Goal: Information Seeking & Learning: Find specific fact

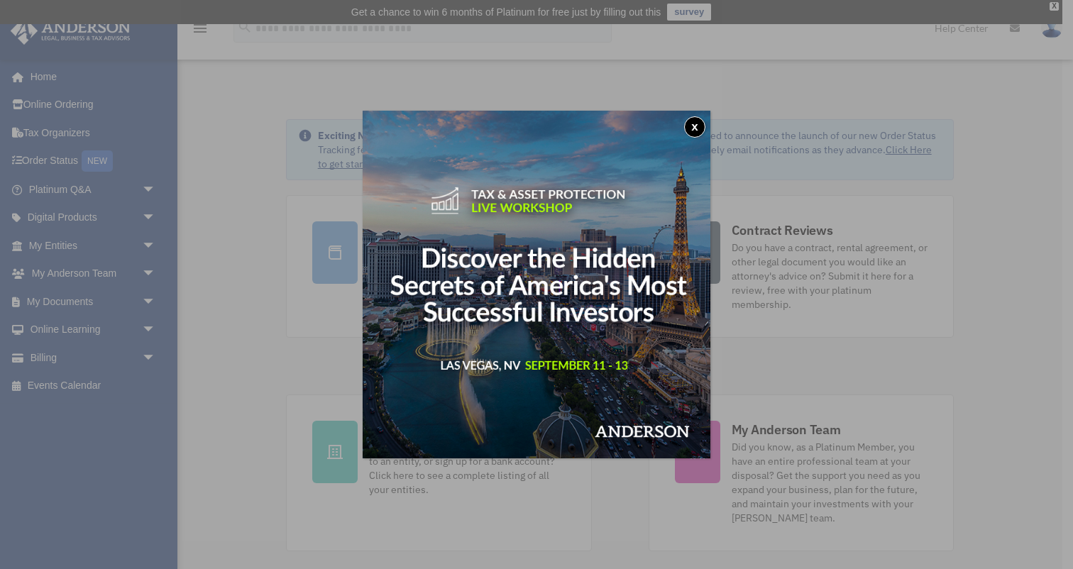
click at [59, 238] on div "x" at bounding box center [536, 284] width 1073 height 569
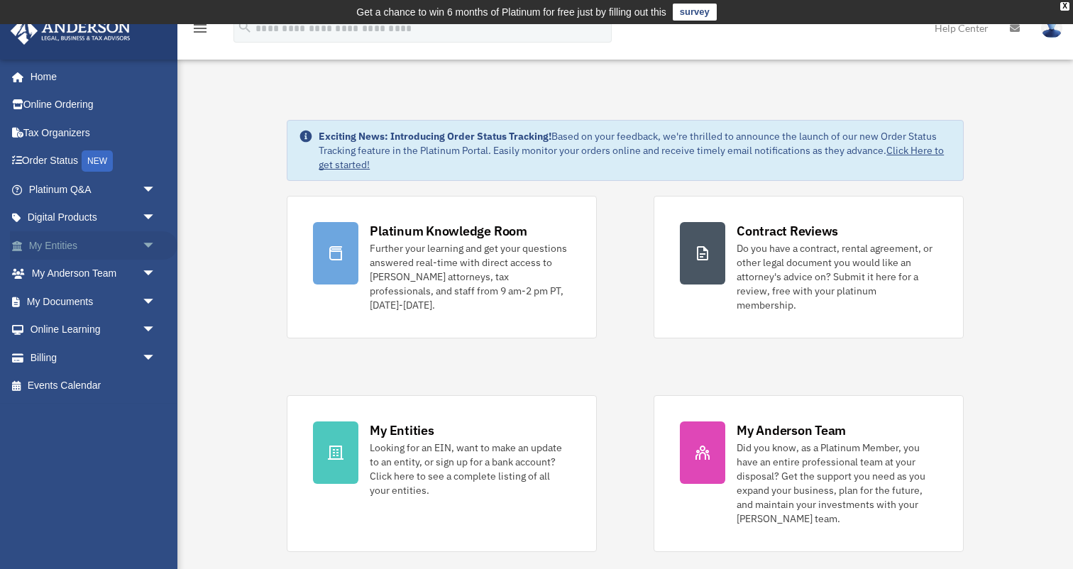
click at [46, 242] on link "My Entities arrow_drop_down" at bounding box center [93, 245] width 167 height 28
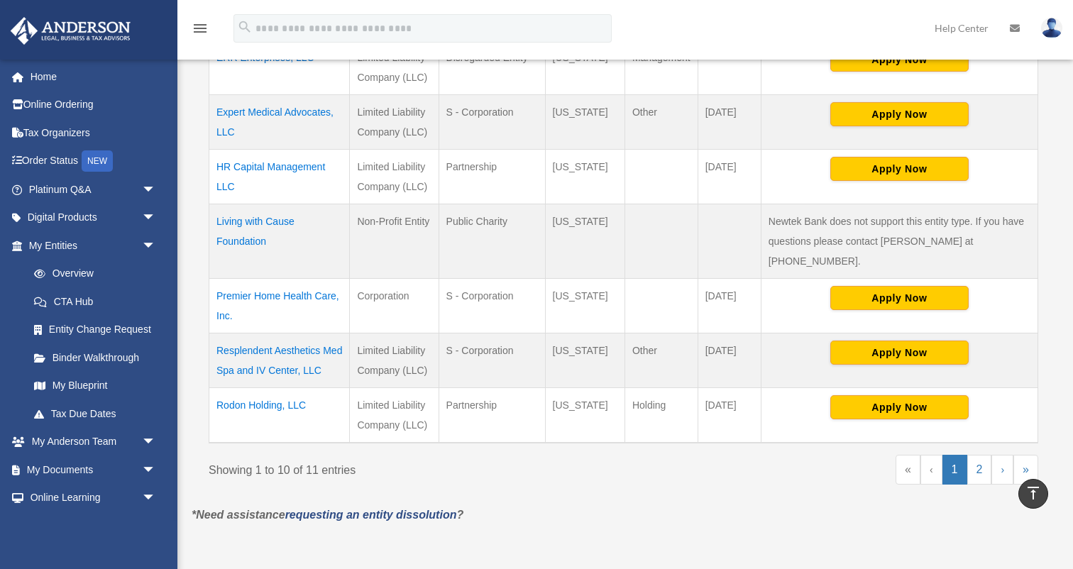
scroll to position [610, 0]
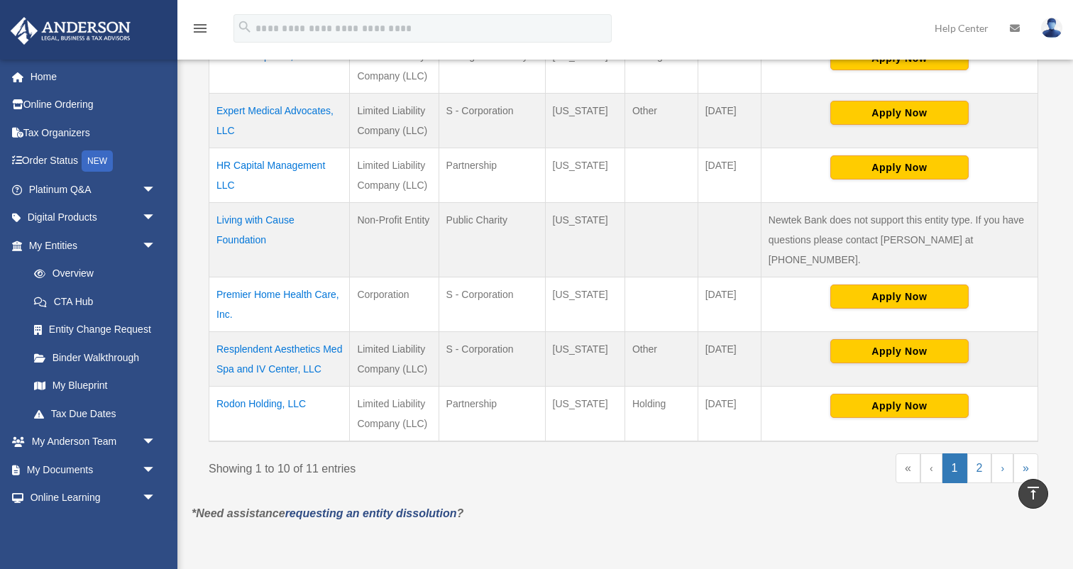
click at [236, 402] on td "Rodon Holding, LLC" at bounding box center [279, 414] width 140 height 55
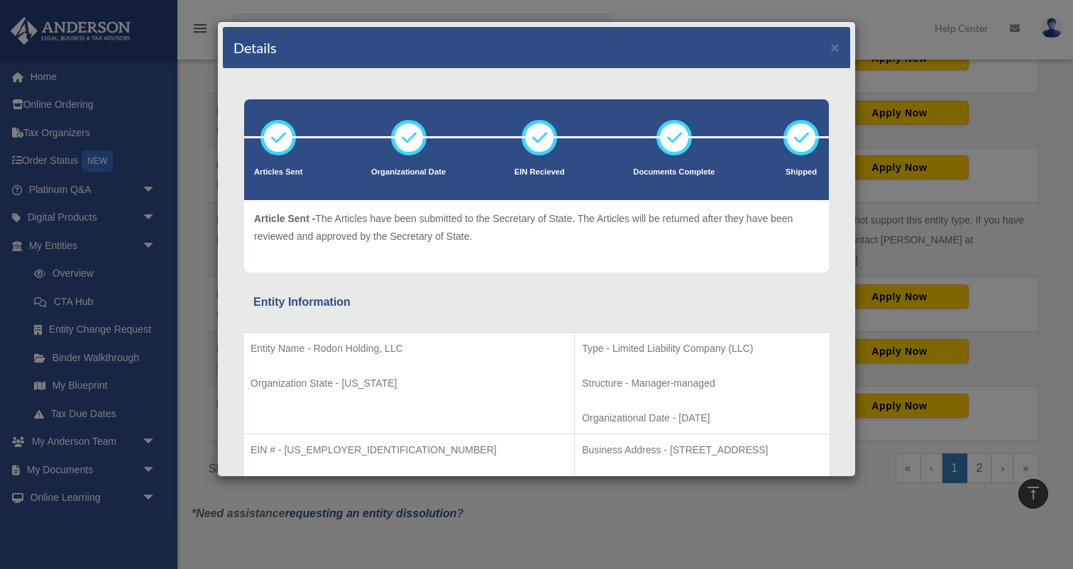
scroll to position [0, 0]
drag, startPoint x: 314, startPoint y: 345, endPoint x: 411, endPoint y: 344, distance: 96.5
click at [411, 344] on p "Entity Name - Rodon Holding, LLC" at bounding box center [408, 349] width 316 height 18
copy p "Rodon Holding, LLC"
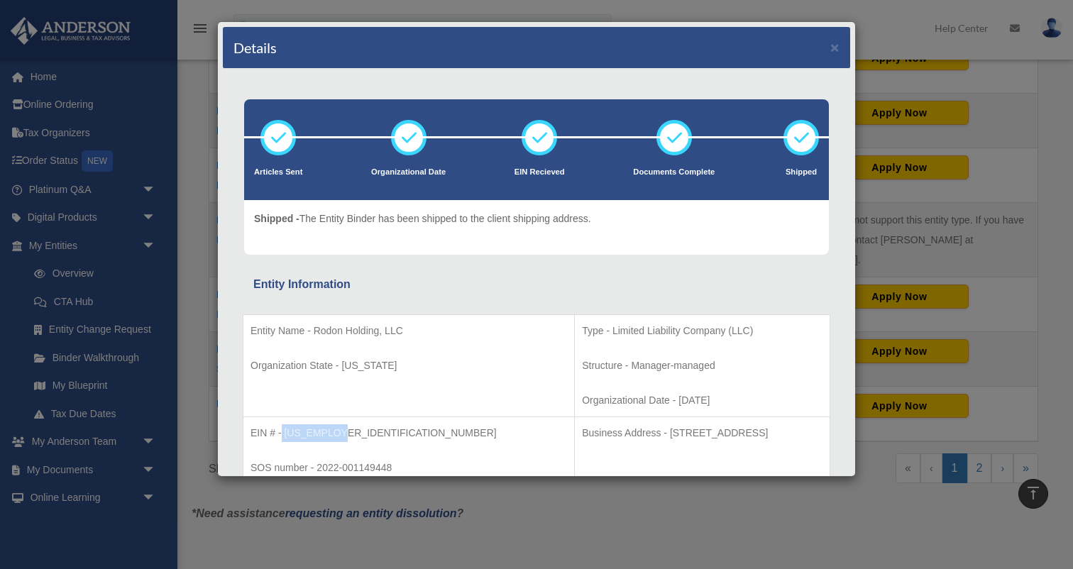
drag, startPoint x: 282, startPoint y: 432, endPoint x: 341, endPoint y: 434, distance: 58.9
click at [341, 434] on p "EIN # - [US_EMPLOYER_IDENTIFICATION_NUMBER]" at bounding box center [408, 433] width 316 height 18
copy p "88-3755650"
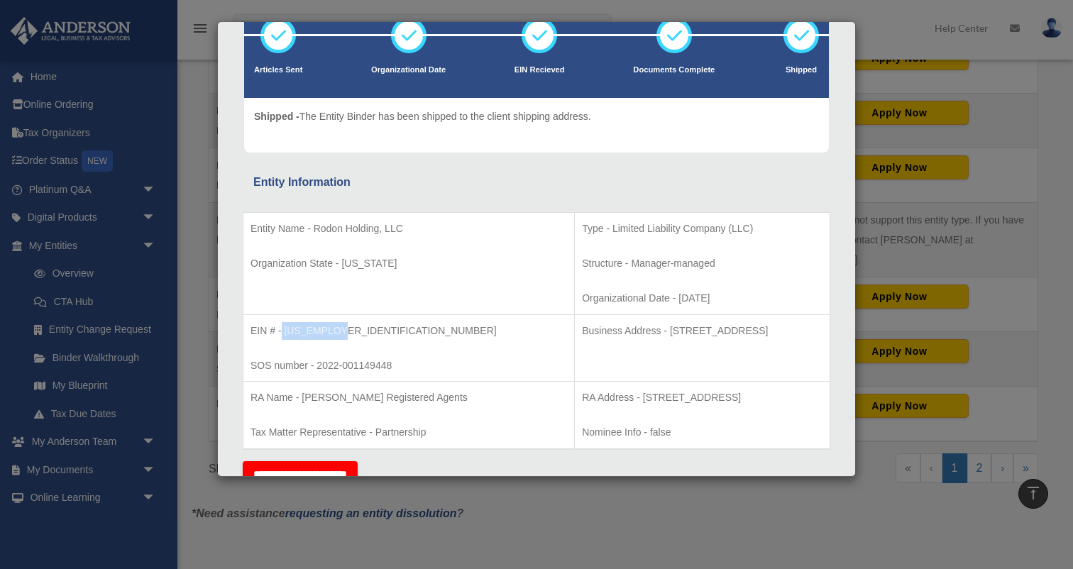
scroll to position [121, 0]
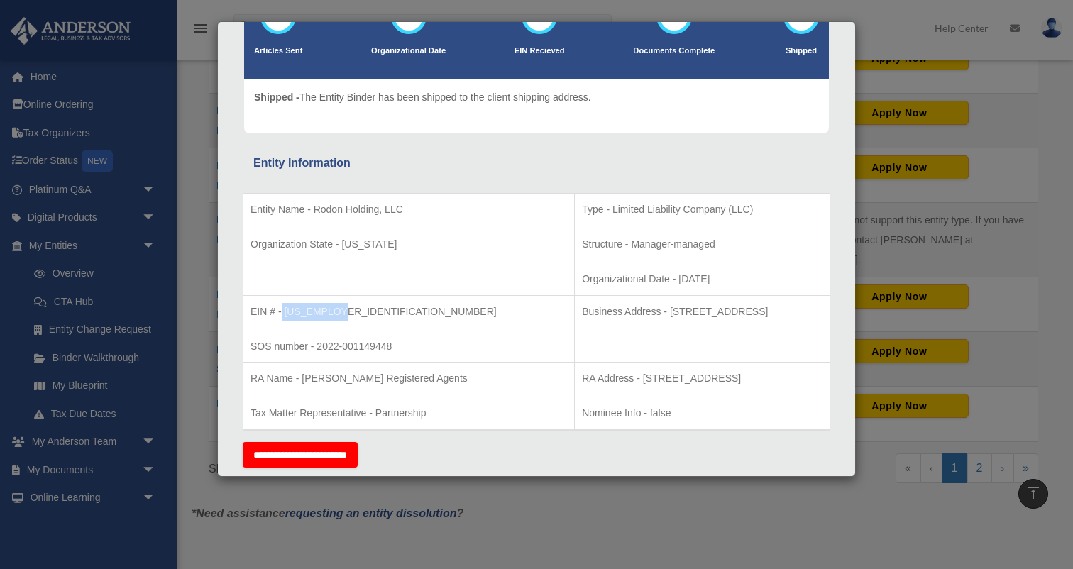
drag, startPoint x: 472, startPoint y: 308, endPoint x: 741, endPoint y: 315, distance: 269.0
click at [741, 315] on p "Business Address - 1718 Capitol Ave., Cheyenne, Wy 82001" at bounding box center [702, 312] width 240 height 18
copy p "Business Address - 1718 Capitol Ave., Cheyenne, Wy 82001"
